Goal: Information Seeking & Learning: Learn about a topic

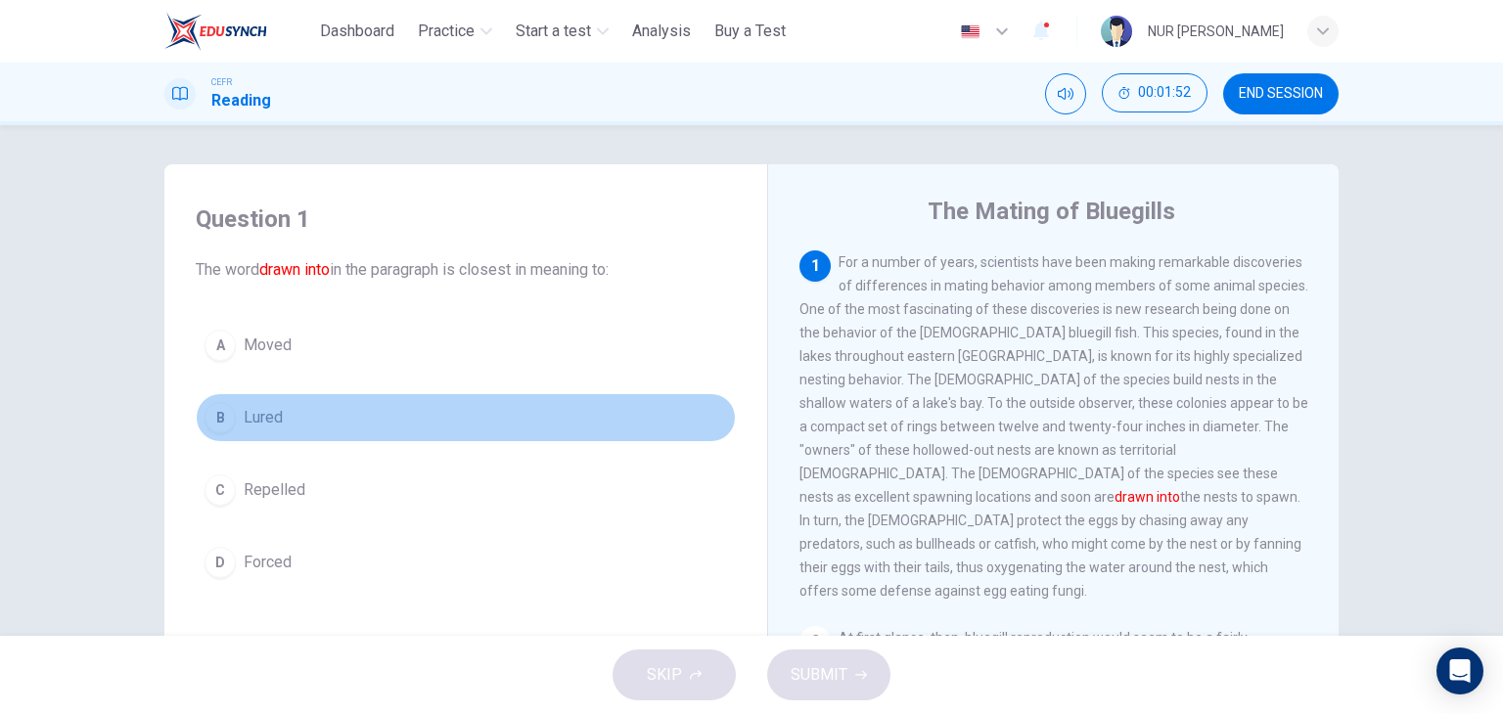
click at [248, 408] on span "Lured" at bounding box center [263, 417] width 39 height 23
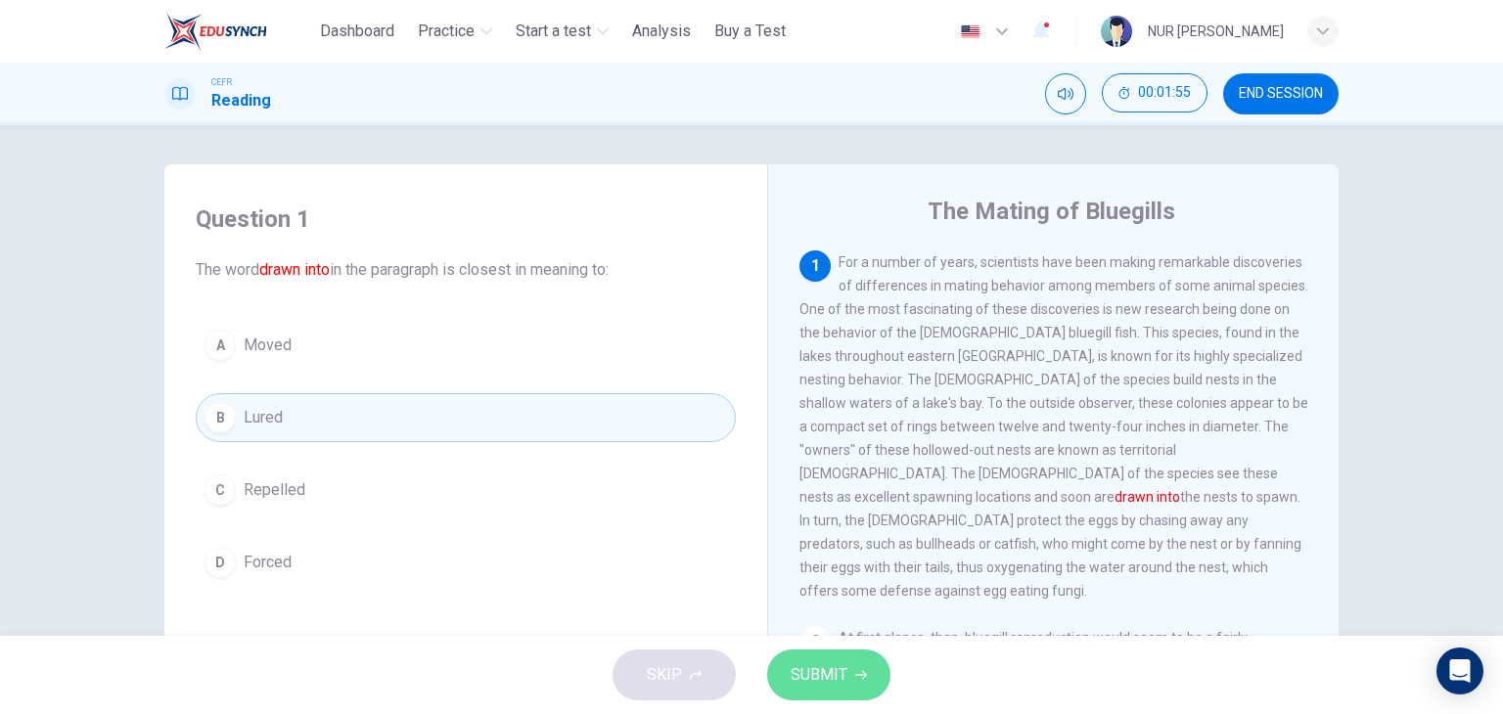
click at [812, 670] on span "SUBMIT" at bounding box center [819, 675] width 57 height 27
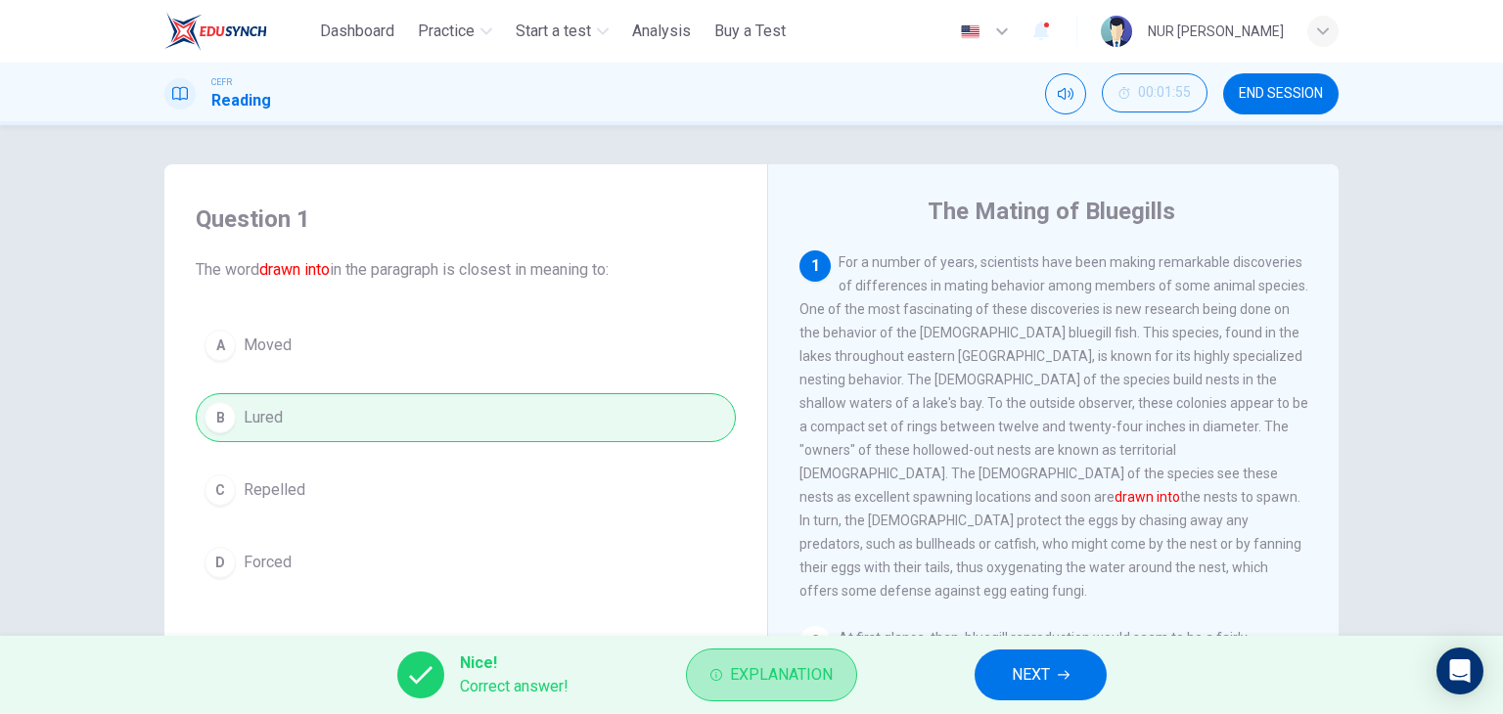
click at [812, 670] on span "Explanation" at bounding box center [781, 675] width 103 height 27
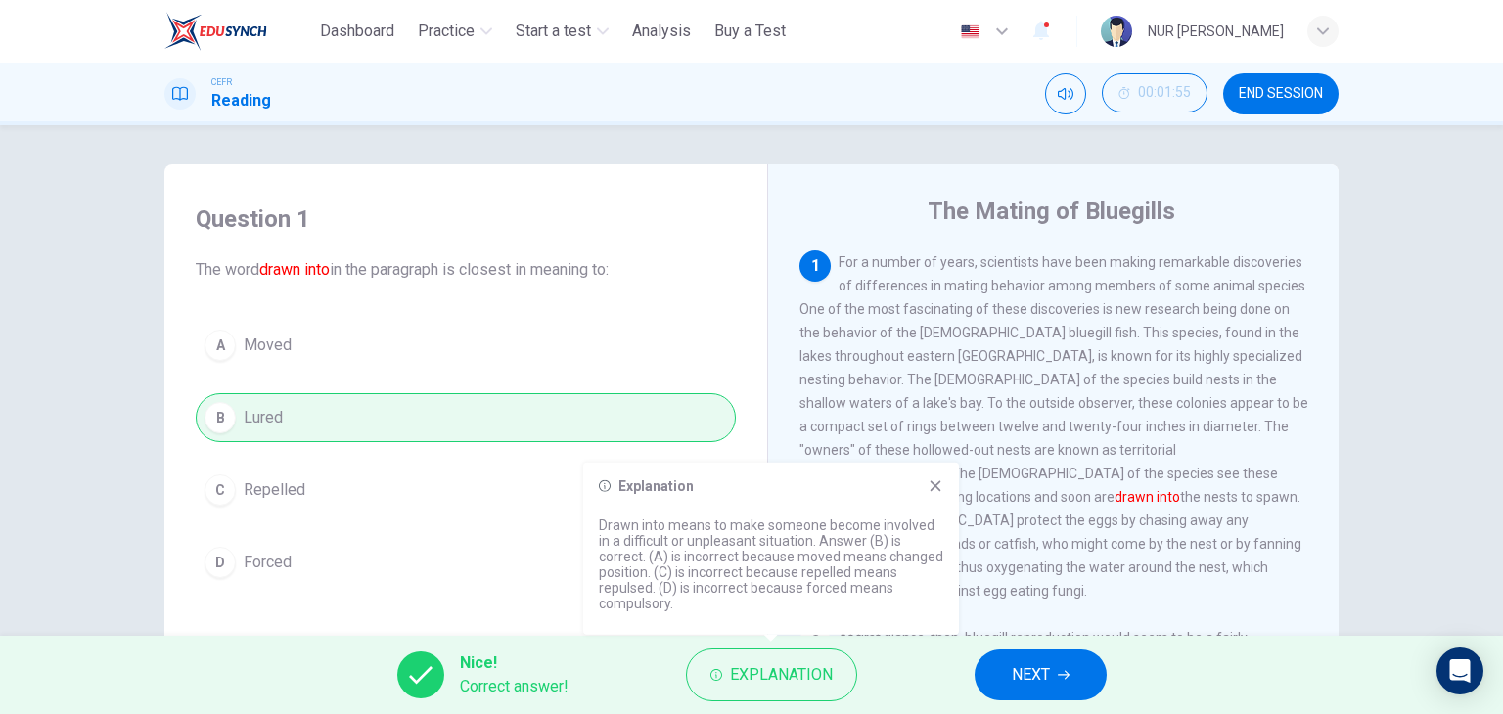
click at [935, 484] on icon at bounding box center [936, 485] width 11 height 11
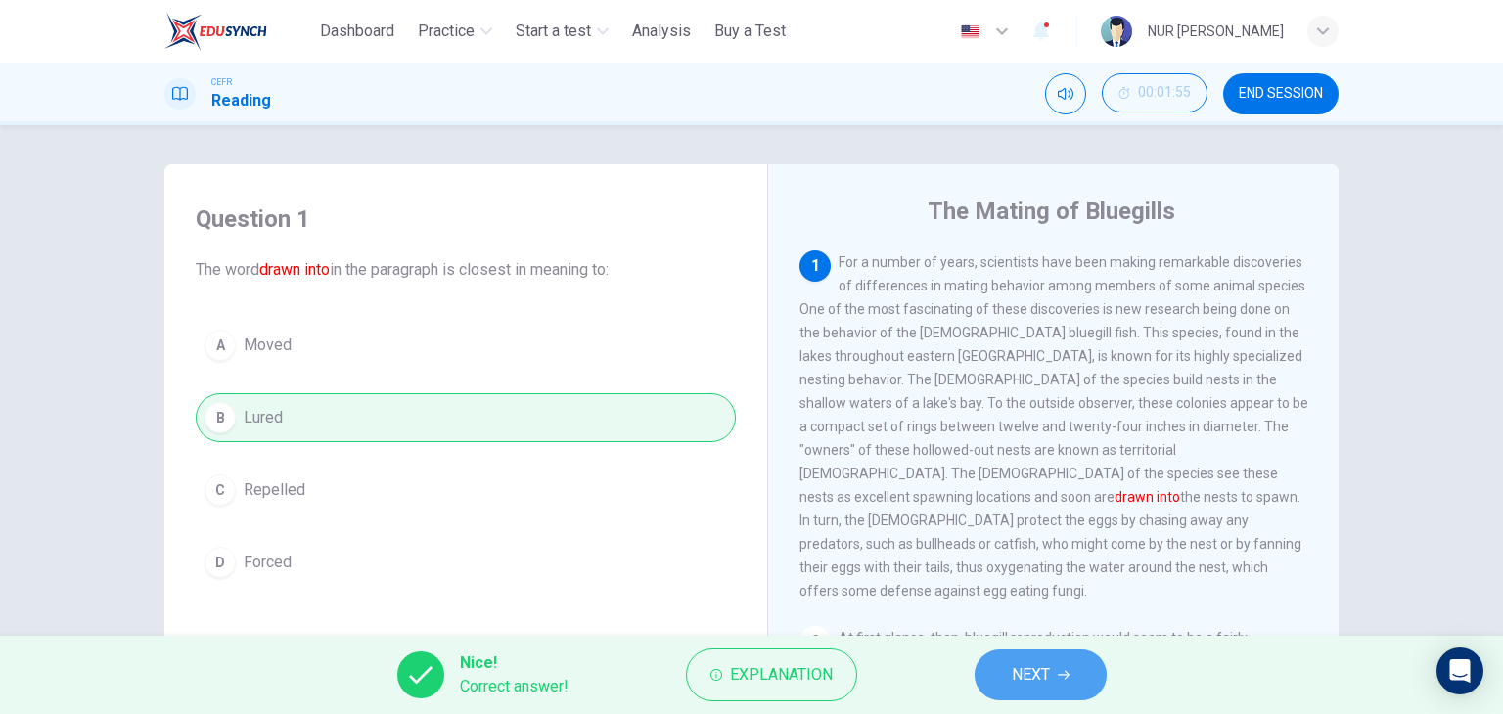
click at [1048, 673] on span "NEXT" at bounding box center [1031, 675] width 38 height 27
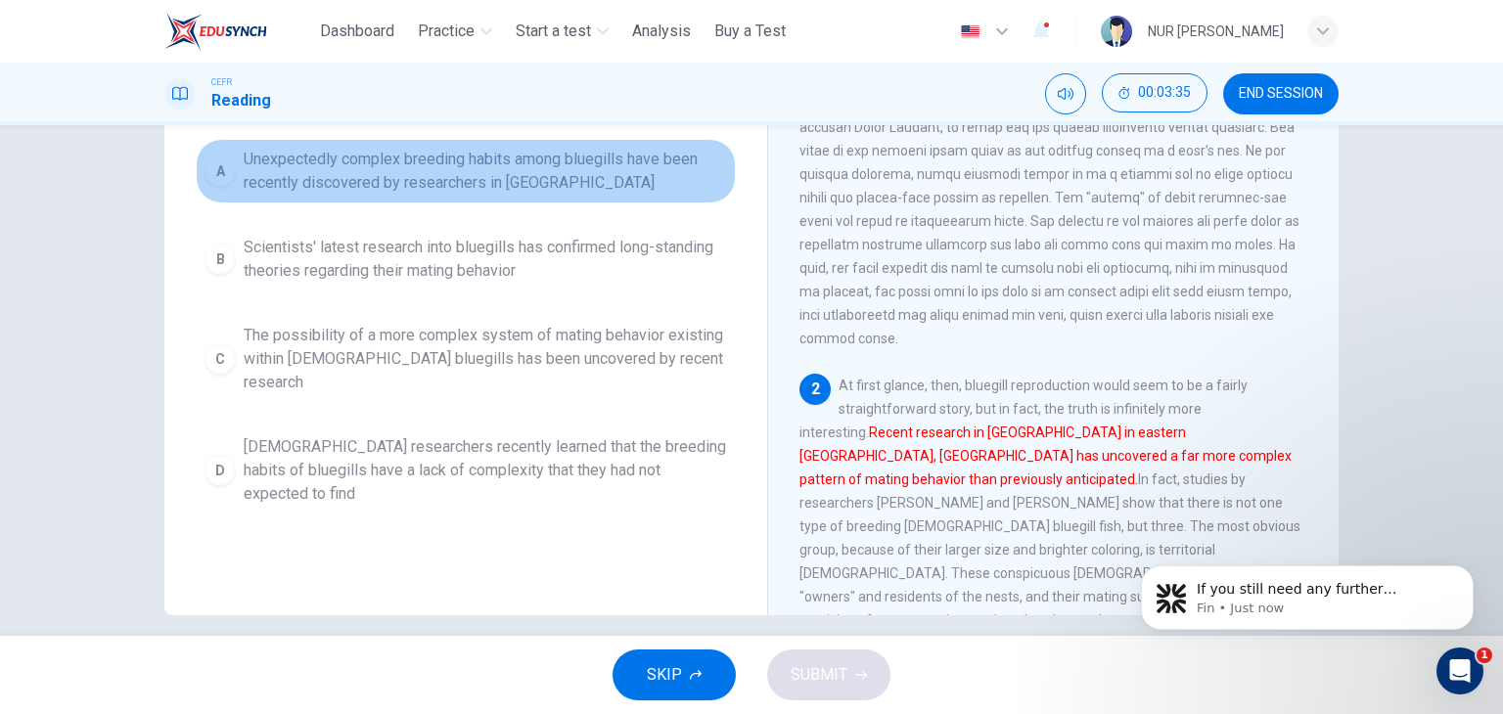
click at [431, 189] on span "Unexpectedly complex breeding habits among bluegills have been recently discove…" at bounding box center [485, 171] width 483 height 47
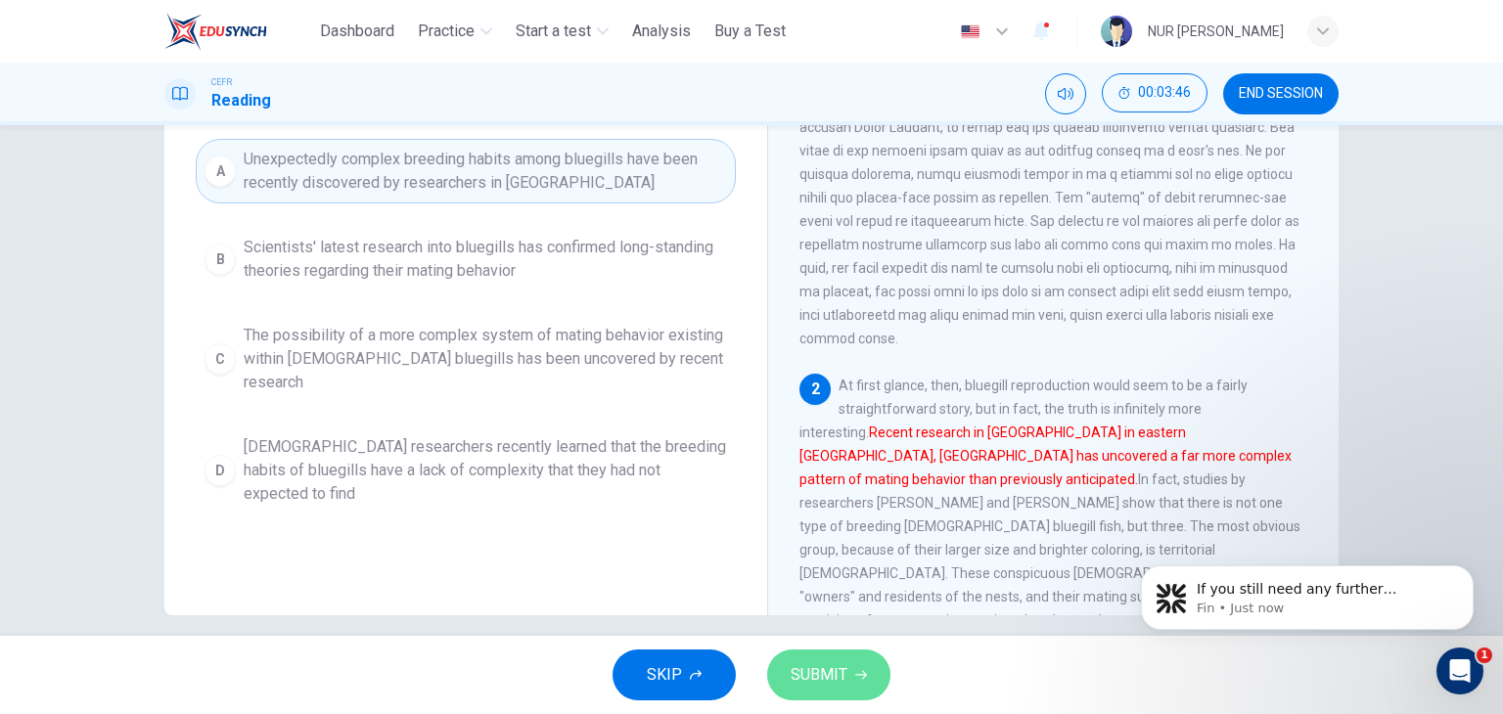
click at [816, 662] on span "SUBMIT" at bounding box center [819, 675] width 57 height 27
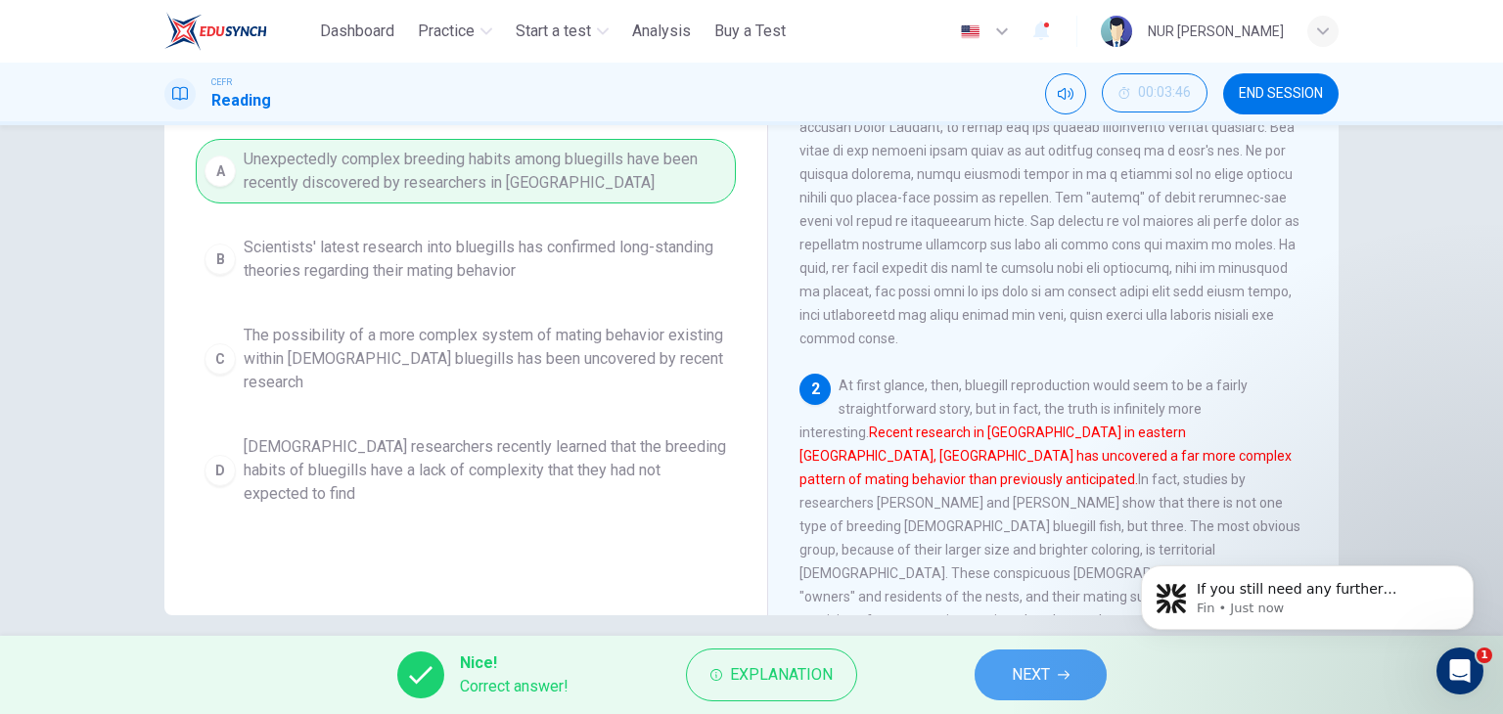
click at [1056, 673] on button "NEXT" at bounding box center [1041, 675] width 132 height 51
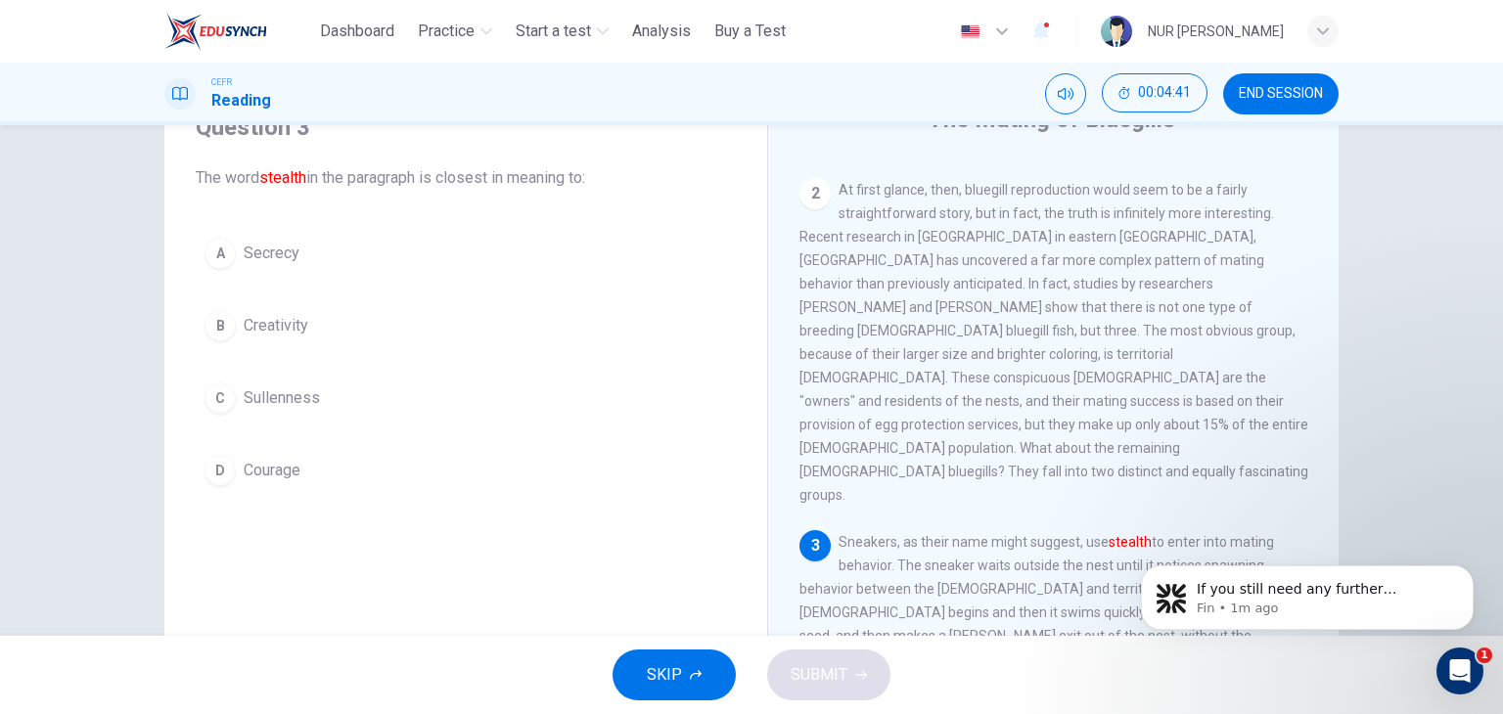
scroll to position [94, 0]
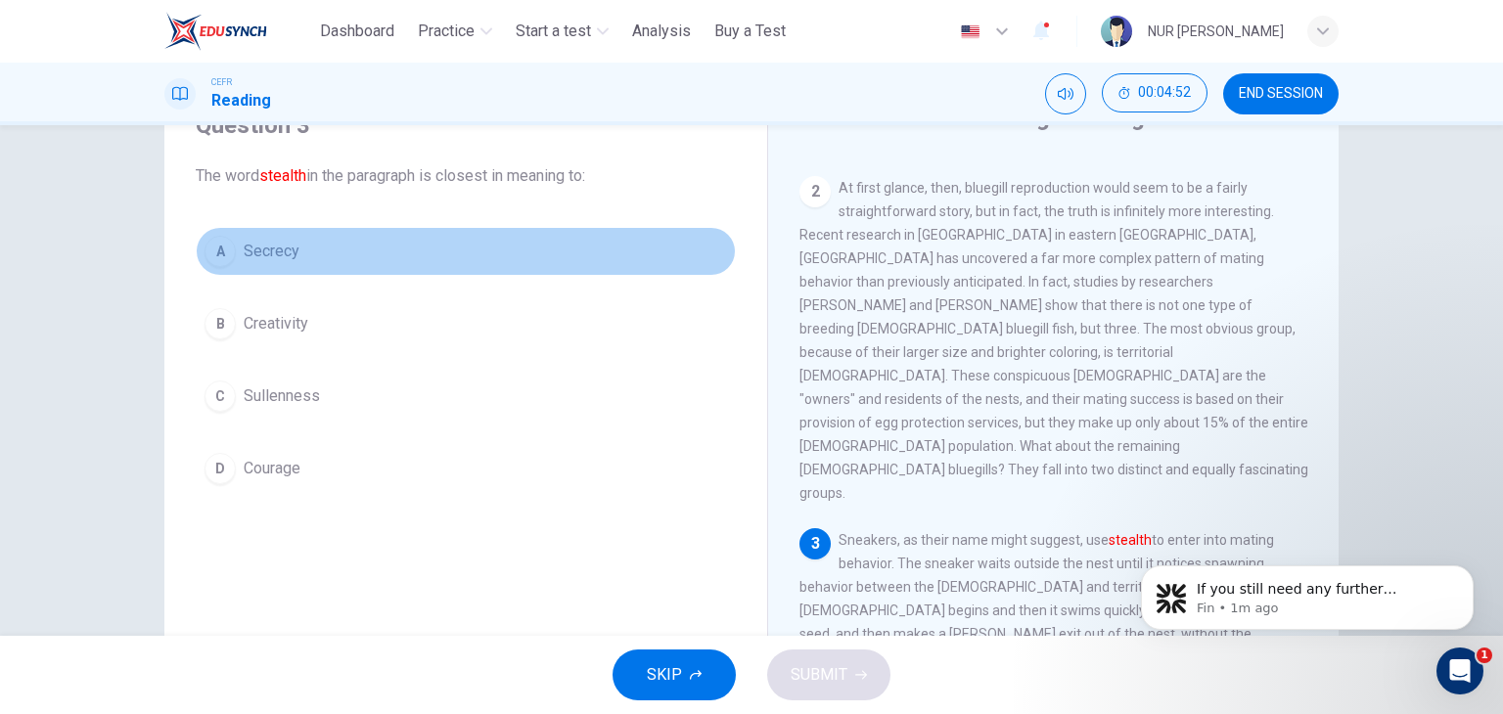
click at [262, 259] on span "Secrecy" at bounding box center [272, 251] width 56 height 23
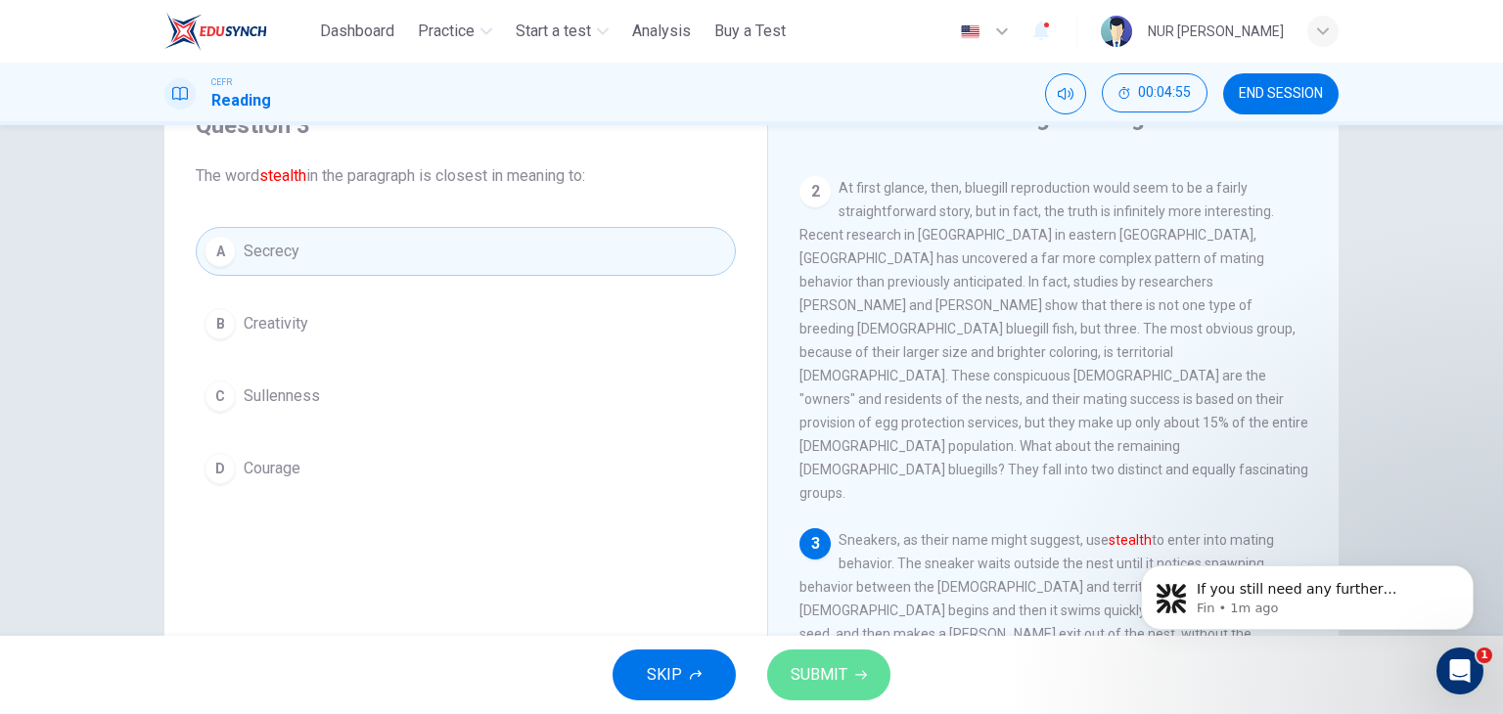
click at [835, 662] on span "SUBMIT" at bounding box center [819, 675] width 57 height 27
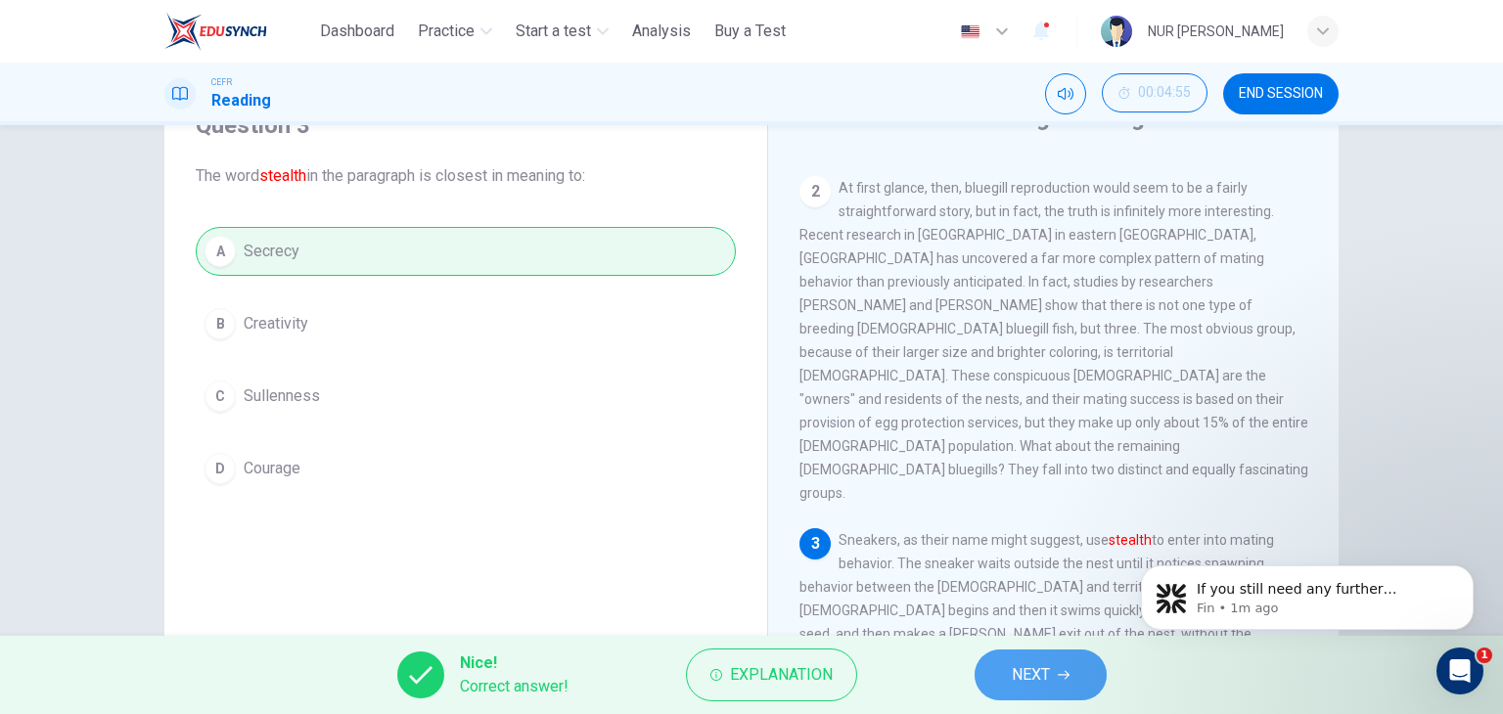
click at [1061, 670] on icon "button" at bounding box center [1064, 675] width 12 height 12
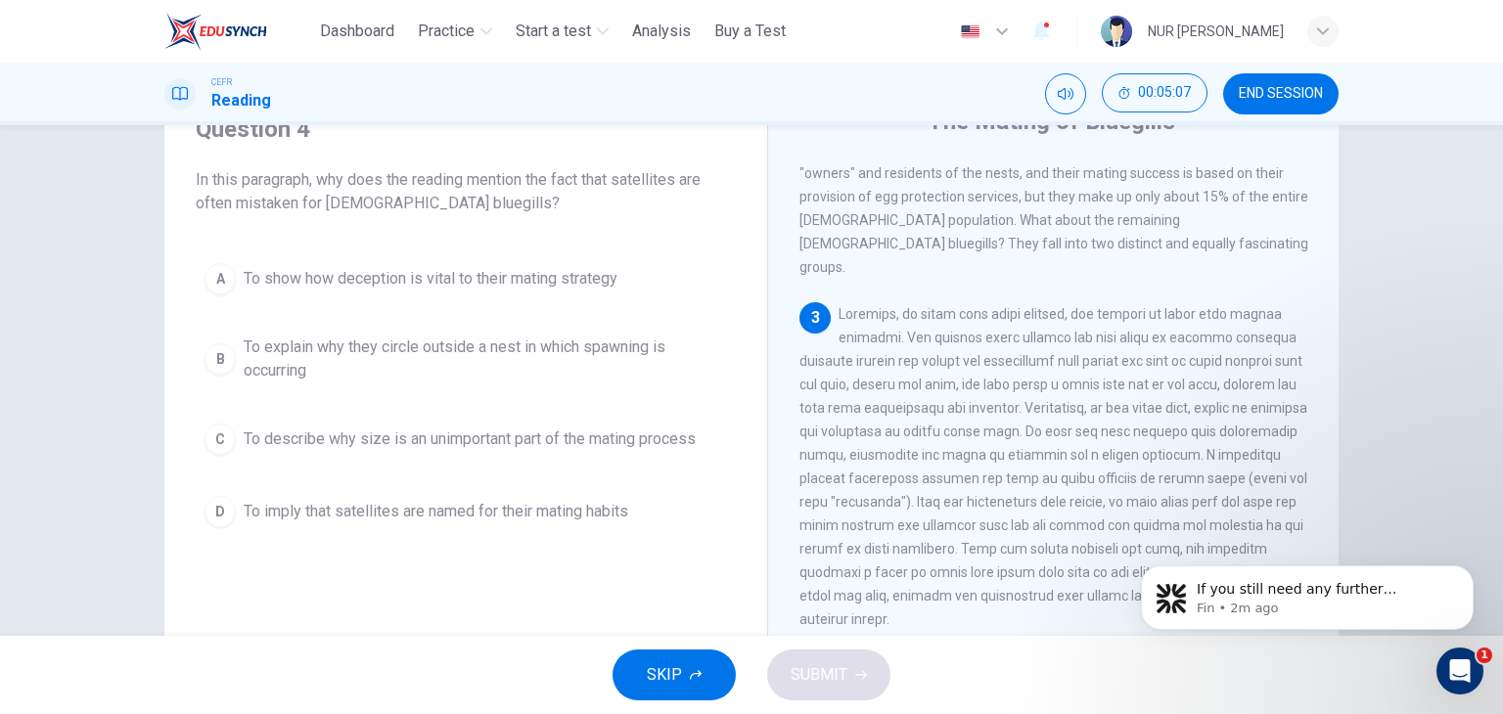
scroll to position [564, 0]
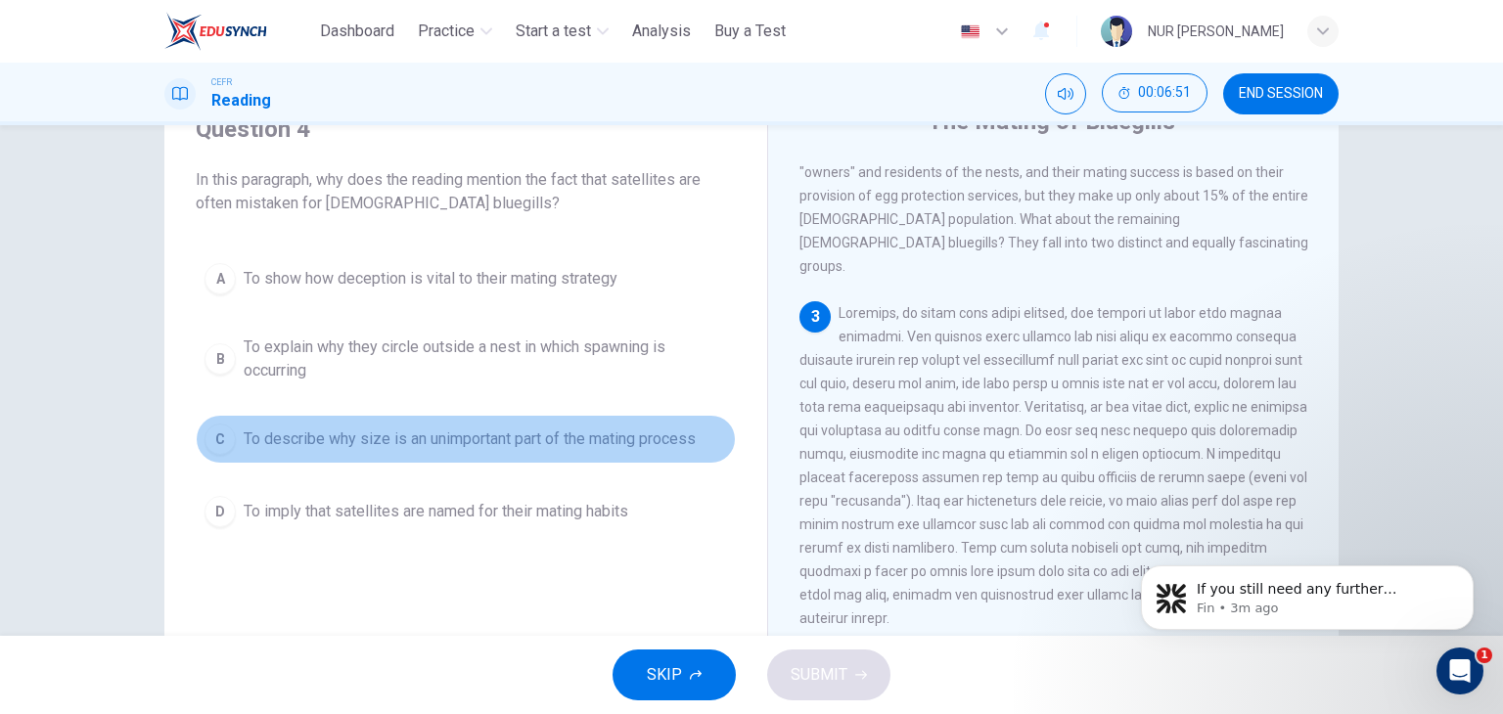
click at [475, 450] on button "C To describe why size is an unimportant part of the mating process" at bounding box center [466, 439] width 540 height 49
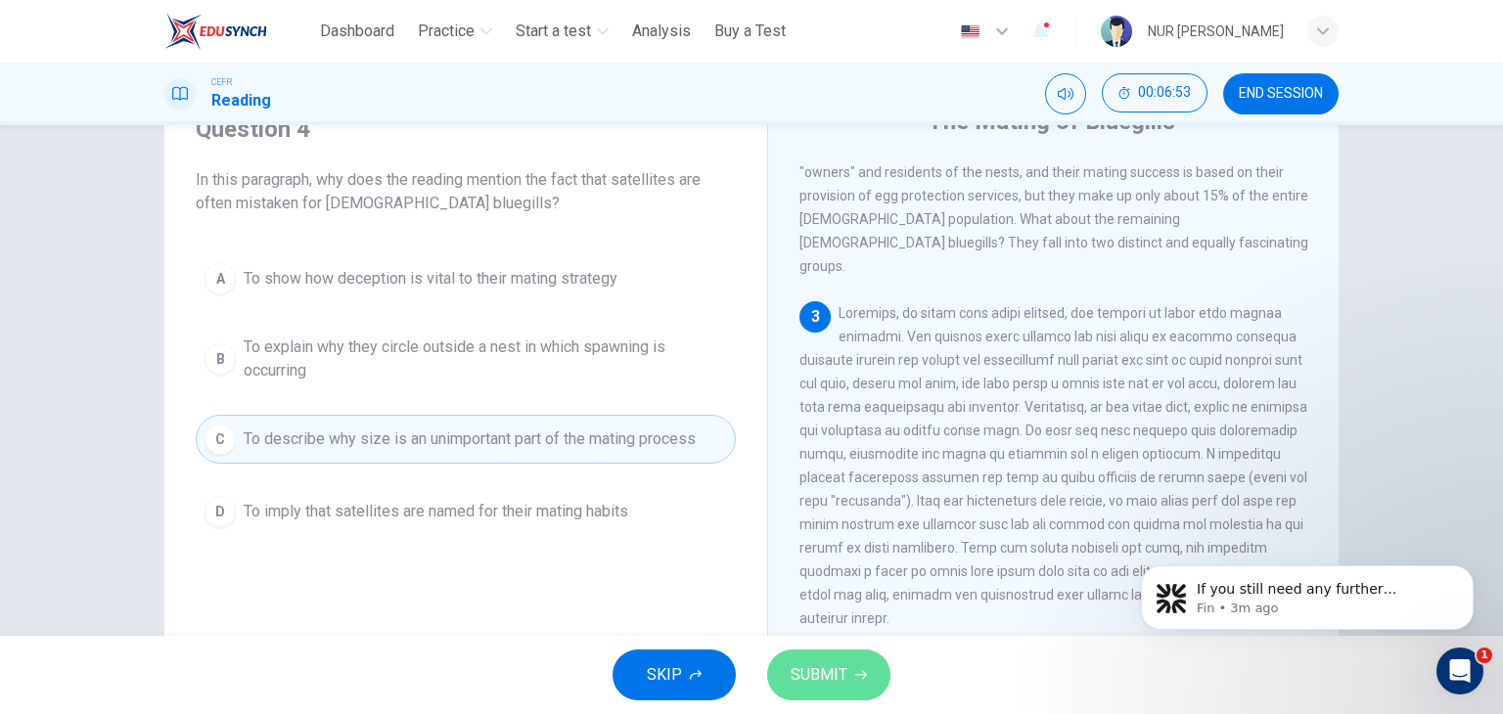
click at [817, 678] on span "SUBMIT" at bounding box center [819, 675] width 57 height 27
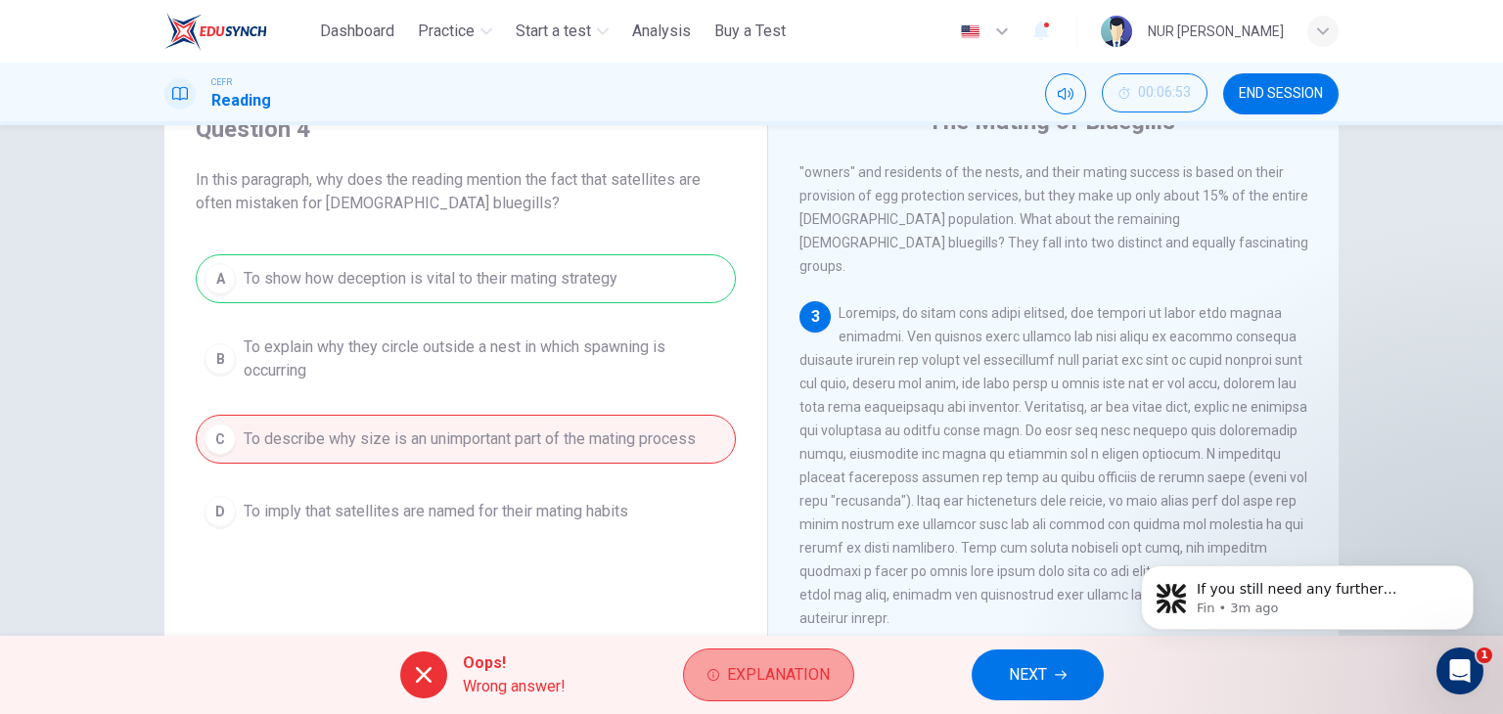
click at [793, 682] on span "Explanation" at bounding box center [778, 675] width 103 height 27
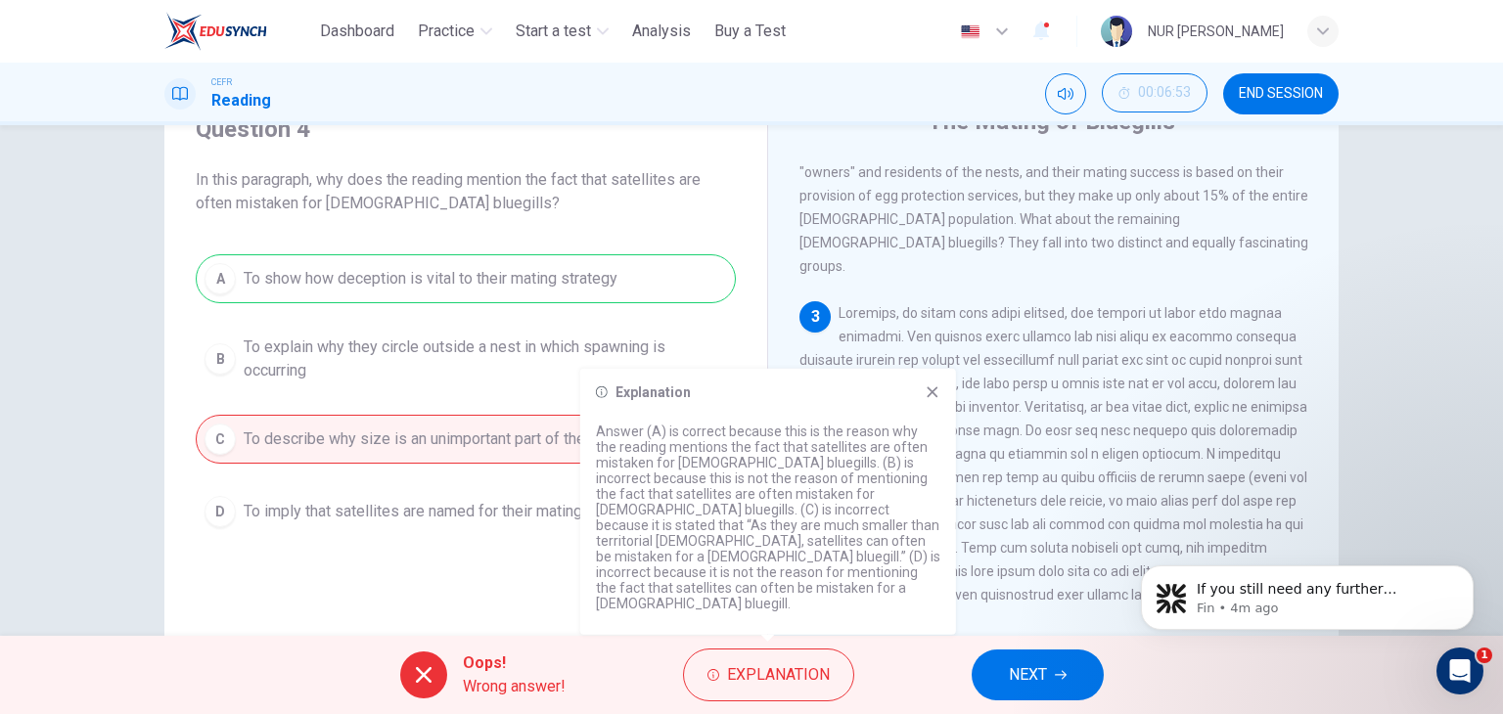
click at [925, 400] on icon at bounding box center [933, 393] width 16 height 16
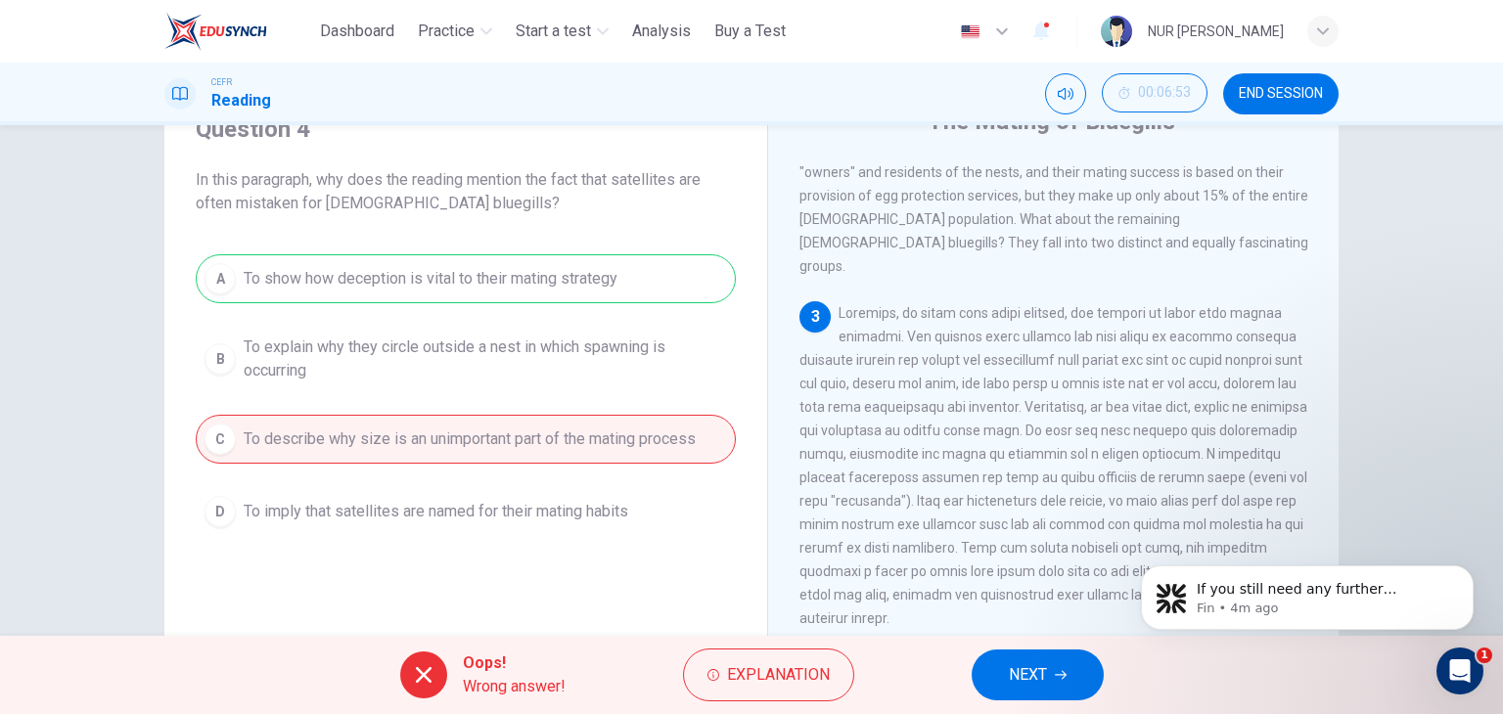
scroll to position [0, 0]
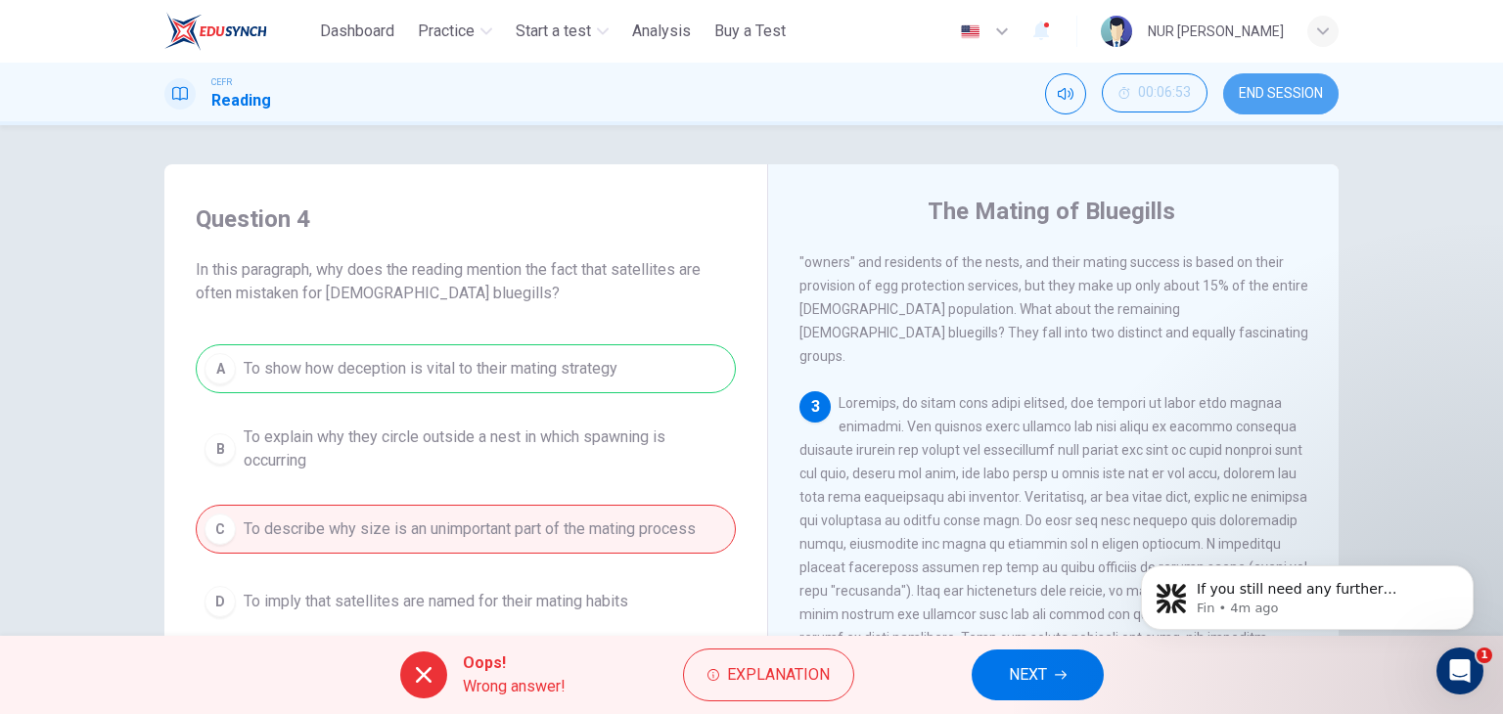
click at [1242, 91] on span "END SESSION" at bounding box center [1281, 94] width 84 height 16
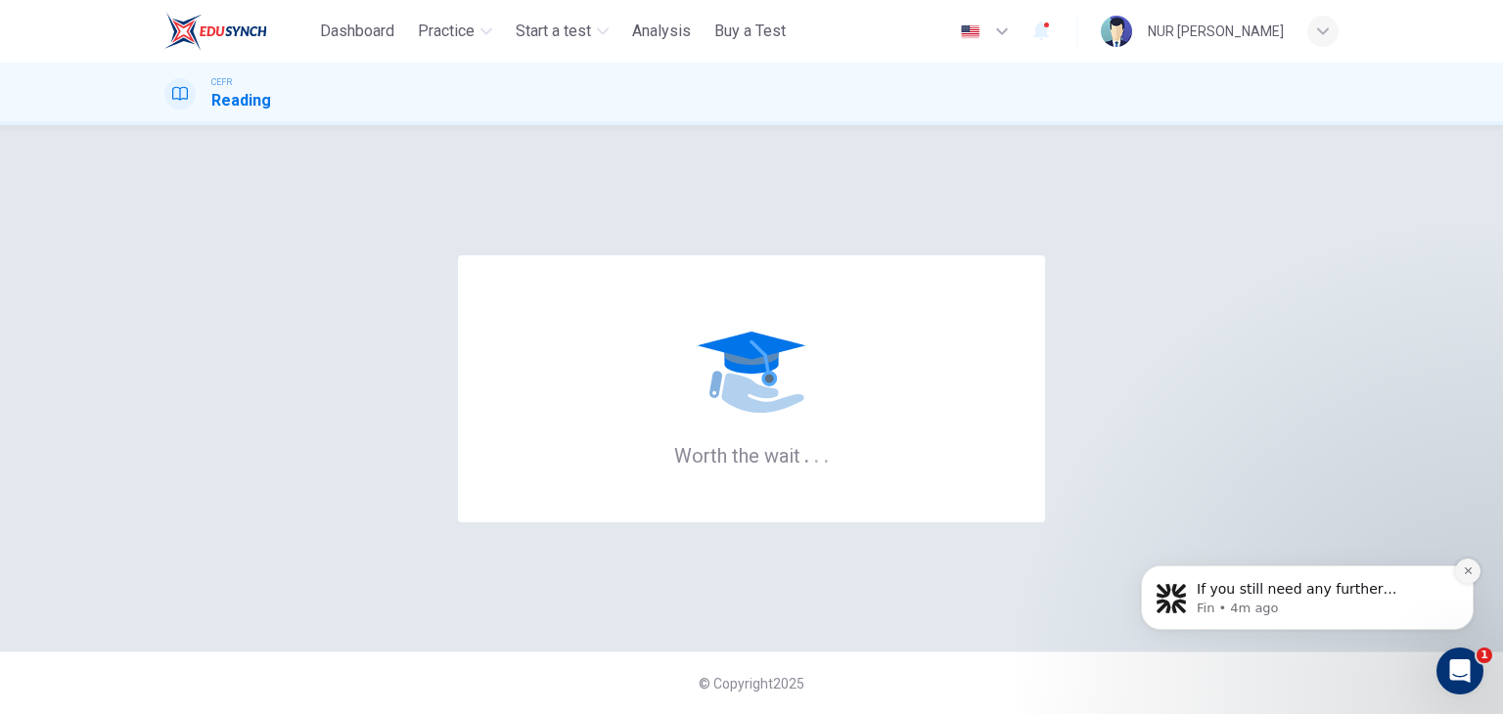
click at [1466, 567] on icon "Dismiss notification" at bounding box center [1468, 571] width 11 height 11
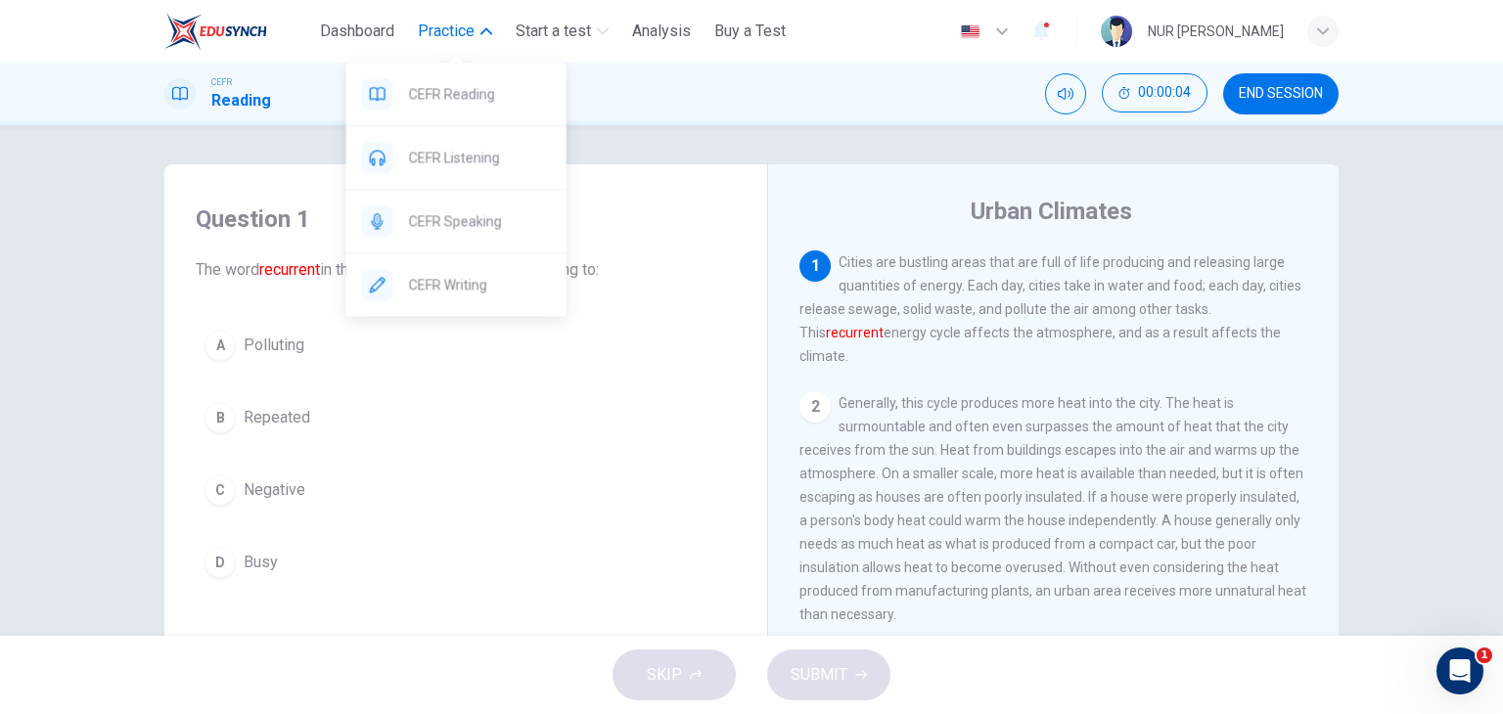
click at [428, 33] on span "Practice" at bounding box center [446, 31] width 57 height 23
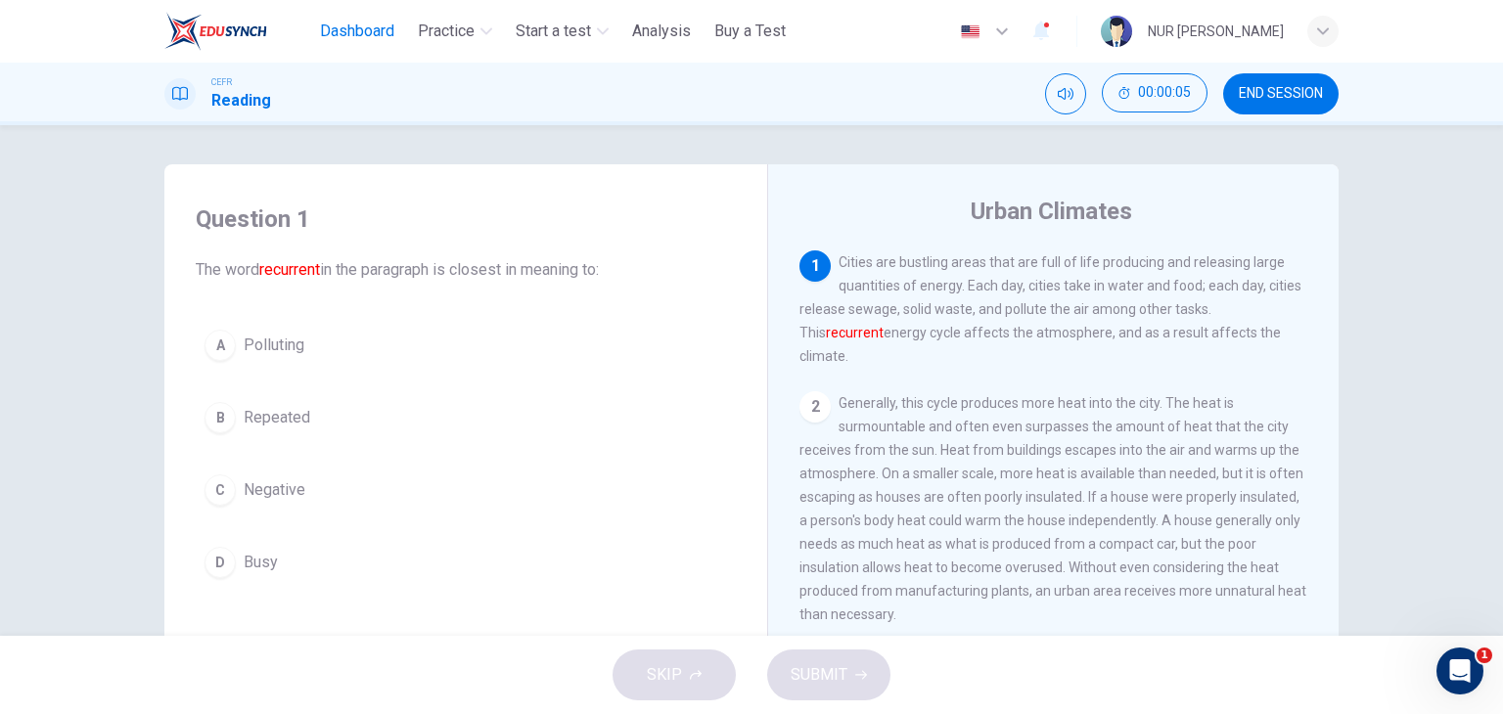
click at [391, 32] on span "Dashboard" at bounding box center [357, 31] width 74 height 23
